Goal: Task Accomplishment & Management: Complete application form

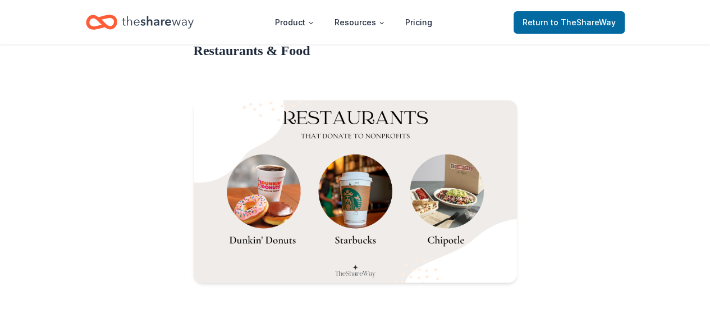
scroll to position [2412, 0]
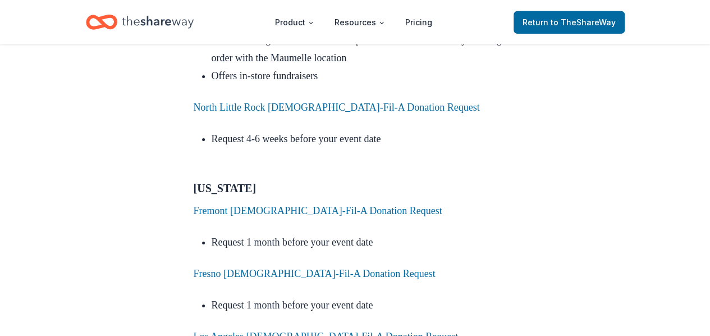
scroll to position [1795, 0]
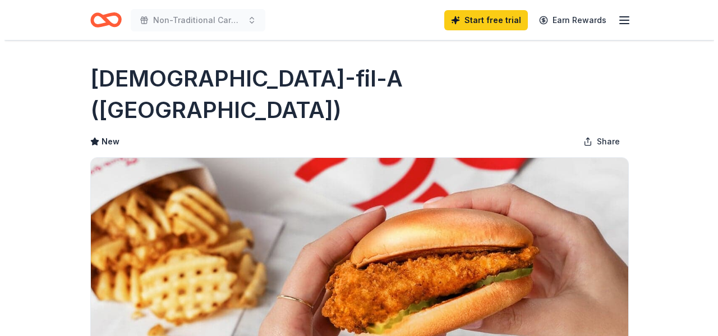
scroll to position [281, 0]
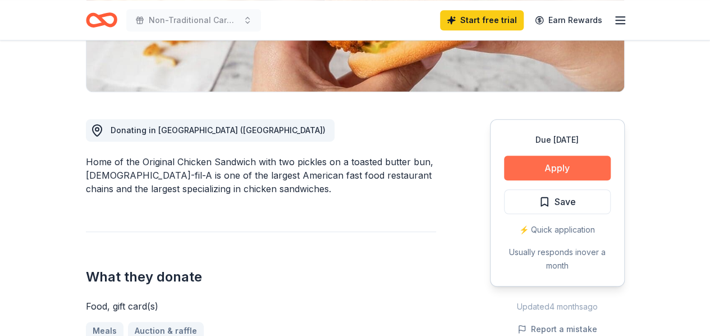
click at [567, 155] on button "Apply" at bounding box center [557, 167] width 107 height 25
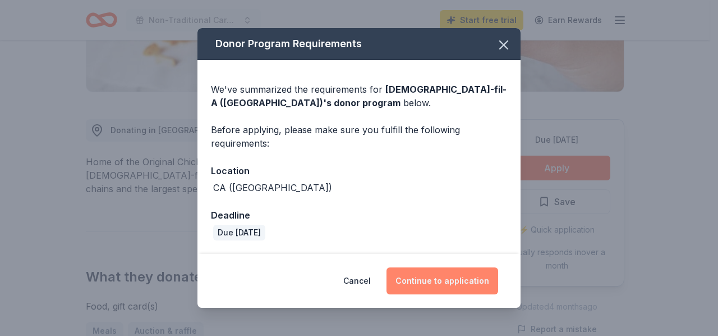
click at [445, 281] on button "Continue to application" at bounding box center [443, 280] width 112 height 27
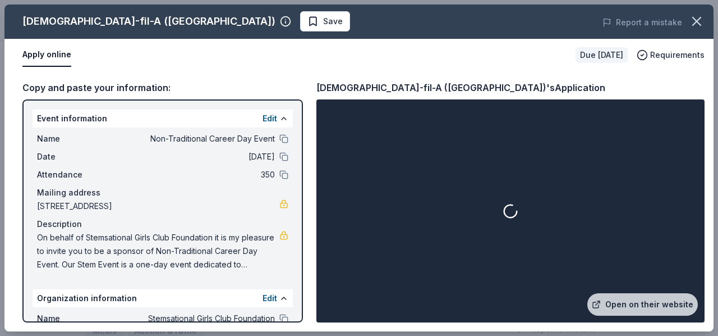
click at [515, 210] on icon at bounding box center [511, 211] width 24 height 24
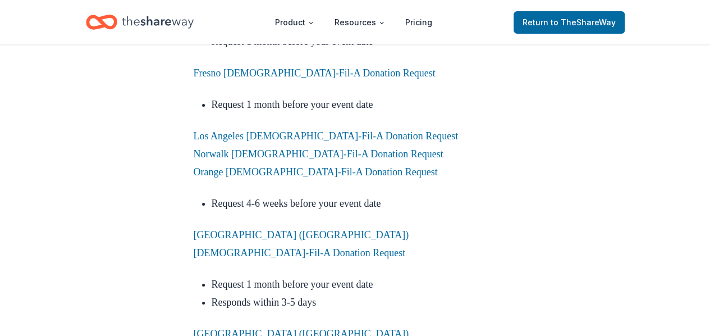
scroll to position [2020, 0]
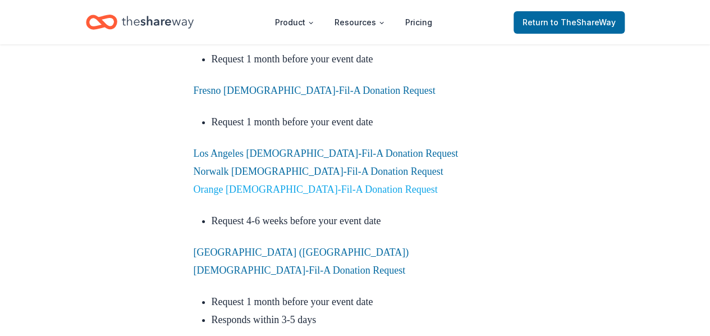
click at [231, 183] on link "Orange [DEMOGRAPHIC_DATA]-Fil-A Donation Request" at bounding box center [316, 188] width 244 height 11
click at [241, 183] on link "Orange Chick-Fil-A Donation Request" at bounding box center [316, 188] width 244 height 11
